Goal: Transaction & Acquisition: Purchase product/service

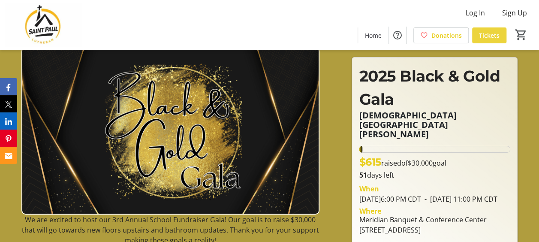
click at [485, 37] on span "Tickets" at bounding box center [489, 35] width 21 height 9
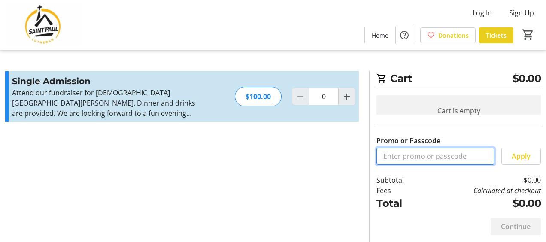
click at [434, 159] on input "Promo or Passcode" at bounding box center [435, 156] width 118 height 17
type input "SPSTAFF25"
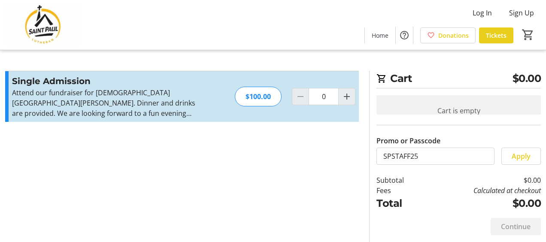
click at [512, 160] on span "Apply" at bounding box center [521, 156] width 19 height 10
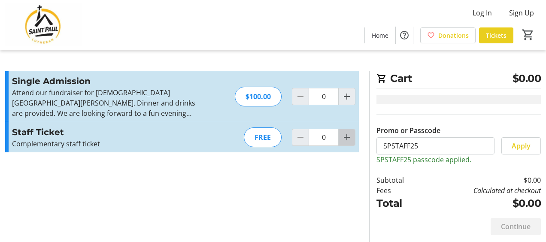
click at [349, 137] on mat-icon "Increment by one" at bounding box center [347, 137] width 10 height 10
type input "1"
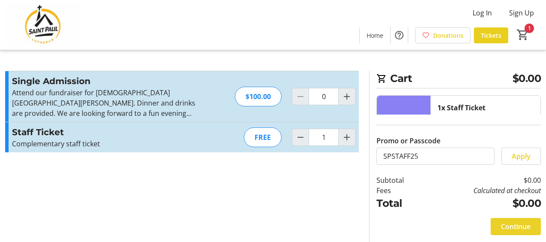
click at [514, 226] on span "Continue" at bounding box center [516, 226] width 30 height 10
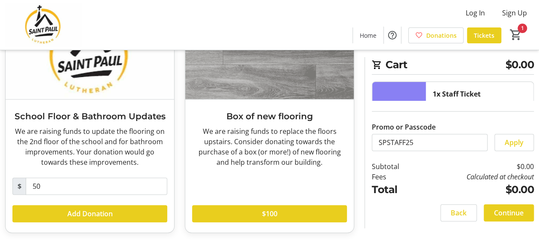
scroll to position [94, 0]
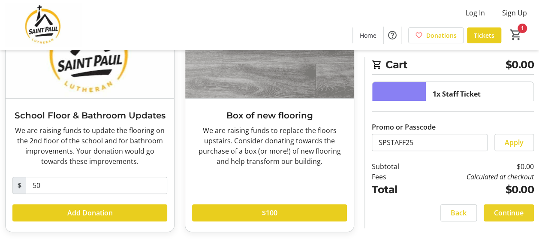
click at [510, 213] on span "Continue" at bounding box center [509, 213] width 30 height 10
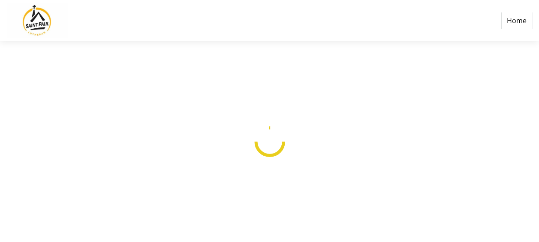
select select
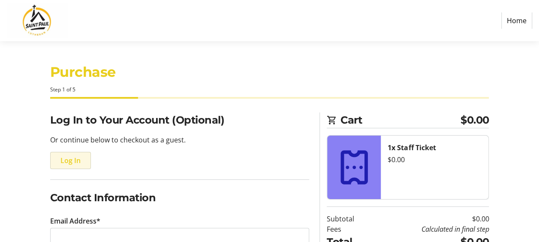
click at [67, 160] on span "Log In" at bounding box center [71, 160] width 20 height 10
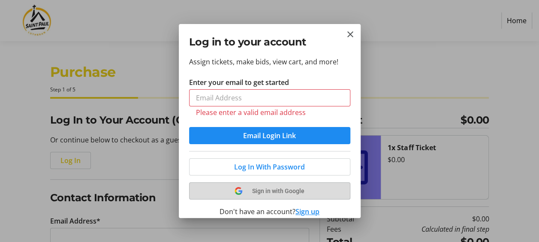
click at [272, 178] on div "Log In With Password Sign in with Google Don't have an account? Sign up Organiz…" at bounding box center [269, 192] width 161 height 83
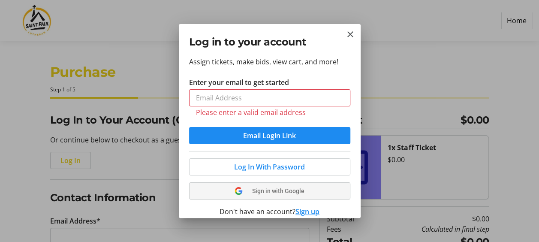
click at [277, 191] on span "Sign in with Google" at bounding box center [278, 191] width 52 height 7
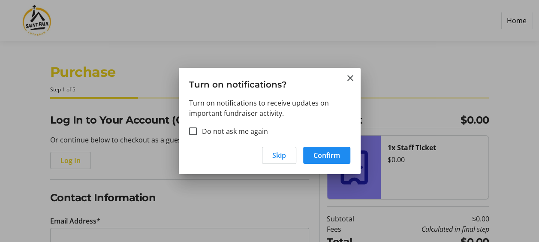
type input "liz.bocci@gmail.com"
type input "Liz"
type input "Bocci"
type input "(630) 532-0286"
radio input "true"
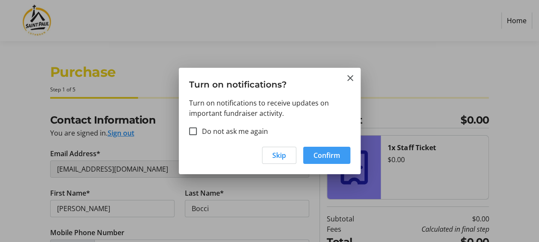
click at [328, 156] on span "Confirm" at bounding box center [327, 155] width 27 height 10
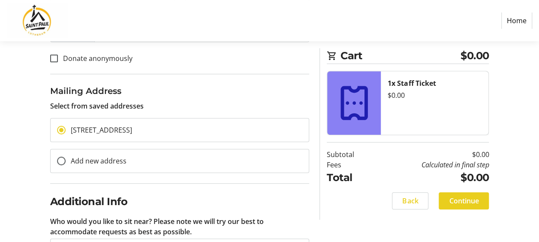
scroll to position [247, 0]
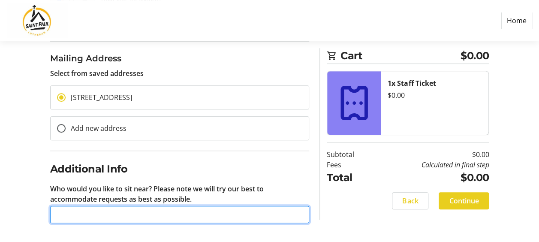
click at [179, 213] on input "Who would you like to sit near? Please note we will try our best to accommodate…" at bounding box center [180, 214] width 260 height 17
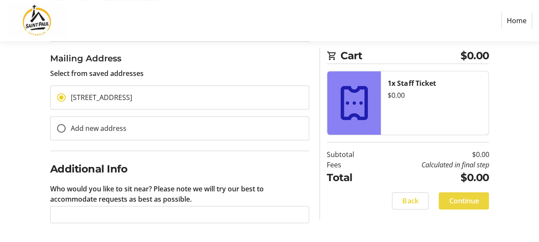
click at [473, 198] on span "Continue" at bounding box center [464, 201] width 30 height 10
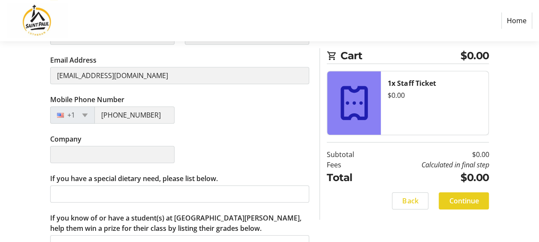
scroll to position [206, 0]
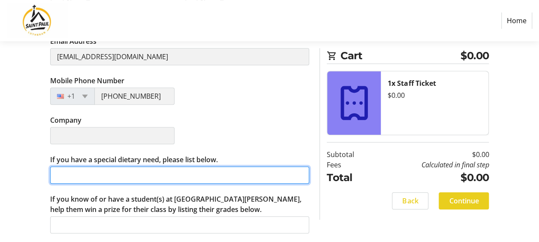
click at [106, 173] on input "If you have a special dietary need, please list below." at bounding box center [180, 175] width 260 height 17
drag, startPoint x: 106, startPoint y: 173, endPoint x: 97, endPoint y: 176, distance: 8.7
click at [97, 176] on input "Gluten free, low-lactose, low-fat, low-sugar" at bounding box center [180, 175] width 260 height 17
click at [156, 177] on input "Gluten free, low-lactose, low-fat, low-sugar" at bounding box center [180, 175] width 260 height 17
type input "Gluten free, low-lactose, low-fat, low-sugar"
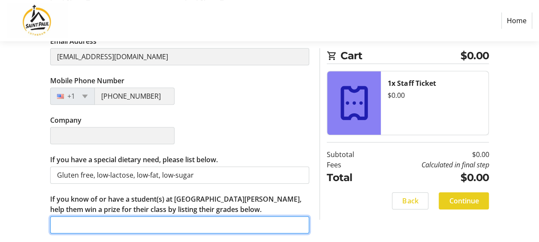
click at [128, 224] on input "If you know of or have a student(s) at Saint Paul, help them win a prize for th…" at bounding box center [180, 224] width 260 height 17
type input "E"
type input "3"
type input "4th and 7th"
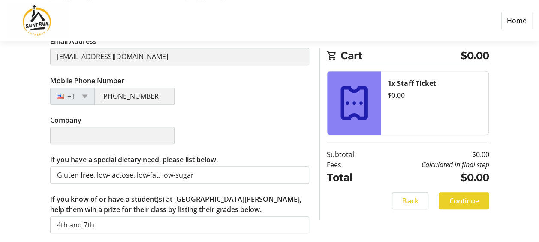
click at [467, 200] on span "Continue" at bounding box center [464, 201] width 30 height 10
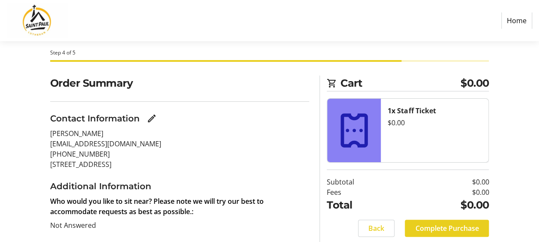
scroll to position [64, 0]
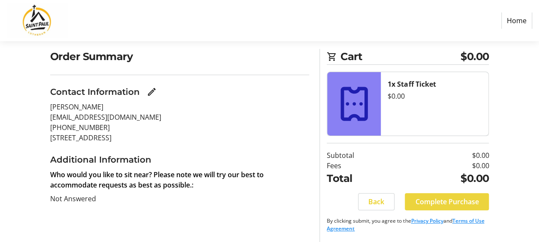
click at [451, 203] on span "Complete Purchase" at bounding box center [447, 202] width 64 height 10
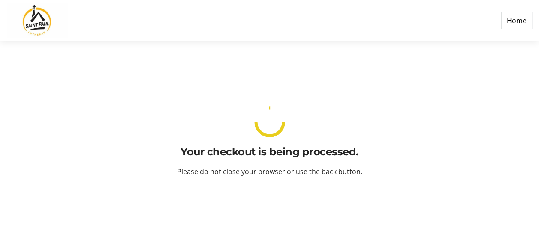
scroll to position [0, 0]
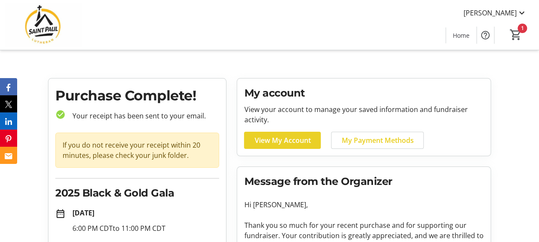
click at [277, 141] on span "View My Account" at bounding box center [283, 140] width 56 height 10
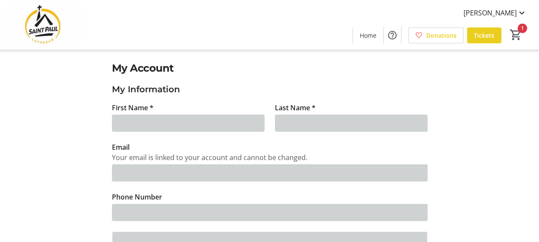
type input "Liz"
type input "Bocci"
type input "liz.bocci@gmail.com"
type input "(630) 532-0286"
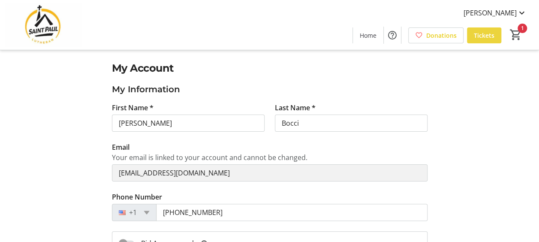
click at [482, 34] on span "Tickets" at bounding box center [484, 35] width 21 height 9
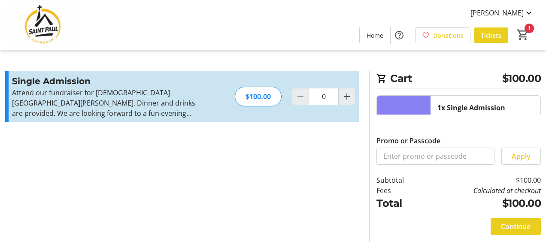
type input "1"
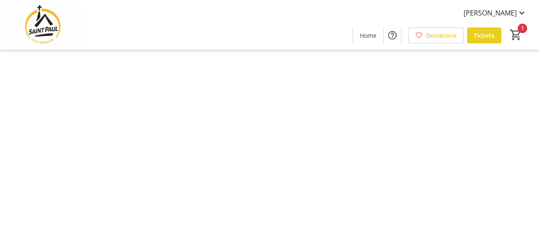
type input "1"
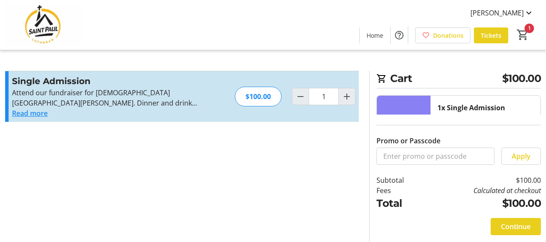
click at [35, 114] on button "Read more" at bounding box center [30, 113] width 36 height 10
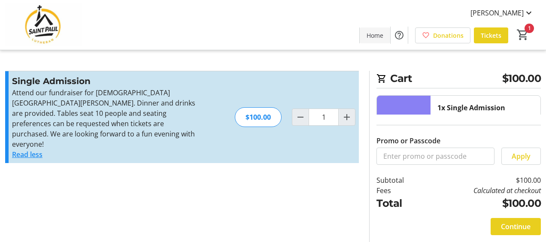
click at [375, 33] on span "Home" at bounding box center [375, 35] width 17 height 9
